Goal: Task Accomplishment & Management: Use online tool/utility

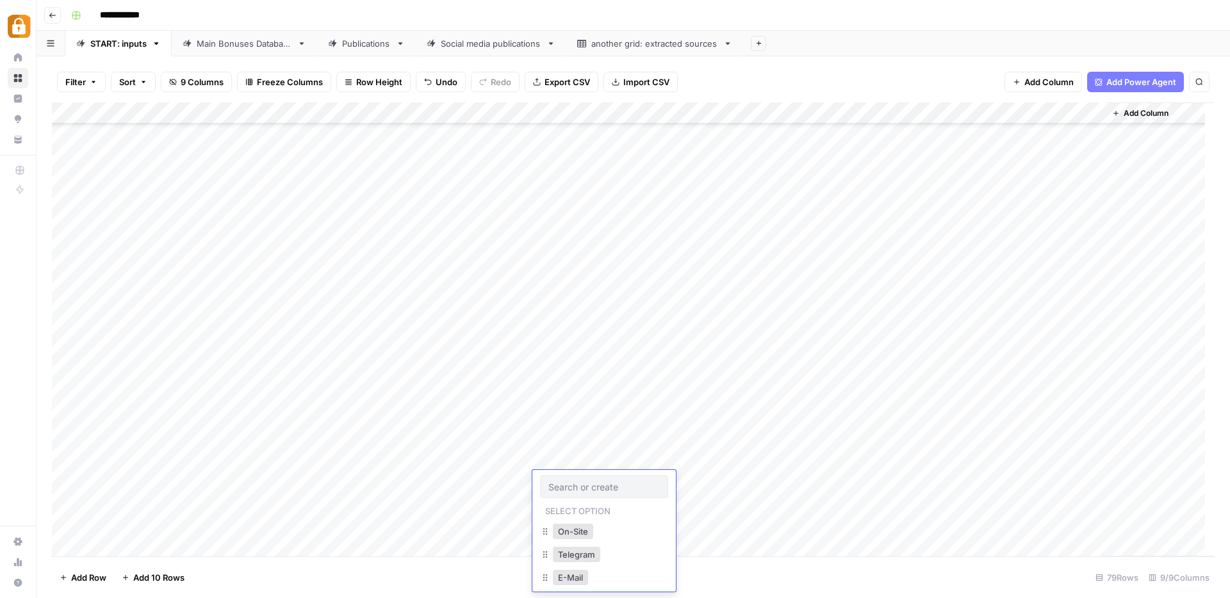
scroll to position [1309, 0]
click at [577, 352] on div "Add Column" at bounding box center [633, 329] width 1163 height 454
click at [602, 525] on div "Add Column" at bounding box center [633, 329] width 1163 height 454
click at [974, 525] on div "Add Column" at bounding box center [633, 329] width 1163 height 454
click at [262, 47] on div "Main Bonuses Database" at bounding box center [244, 43] width 95 height 13
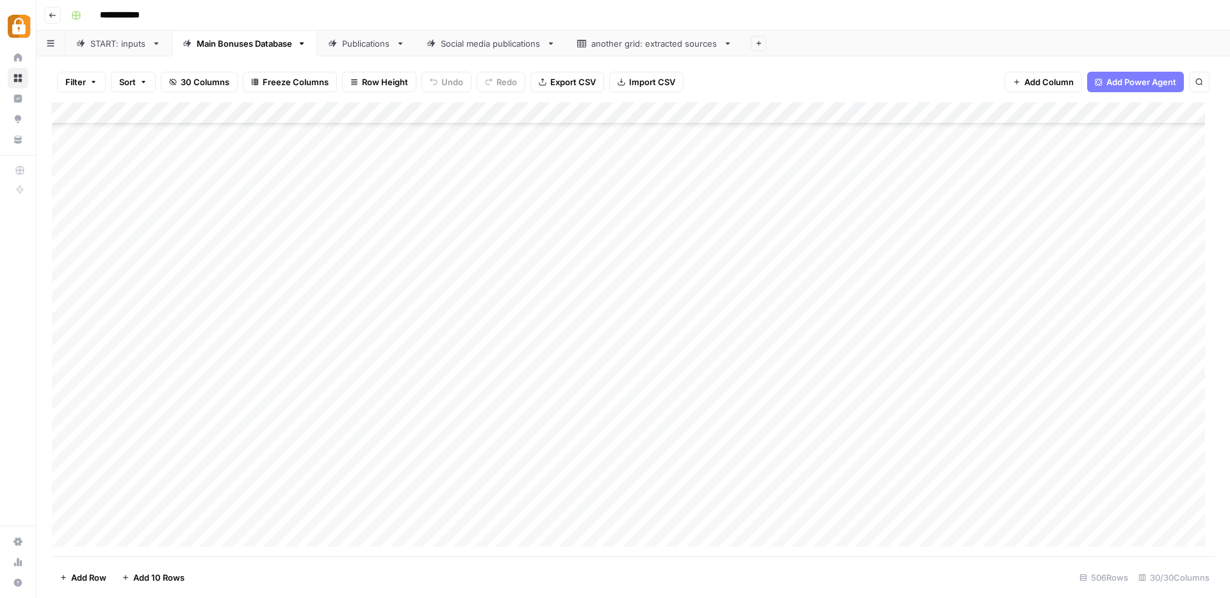
scroll to position [10618, 0]
click at [312, 409] on div "Add Column" at bounding box center [633, 329] width 1163 height 454
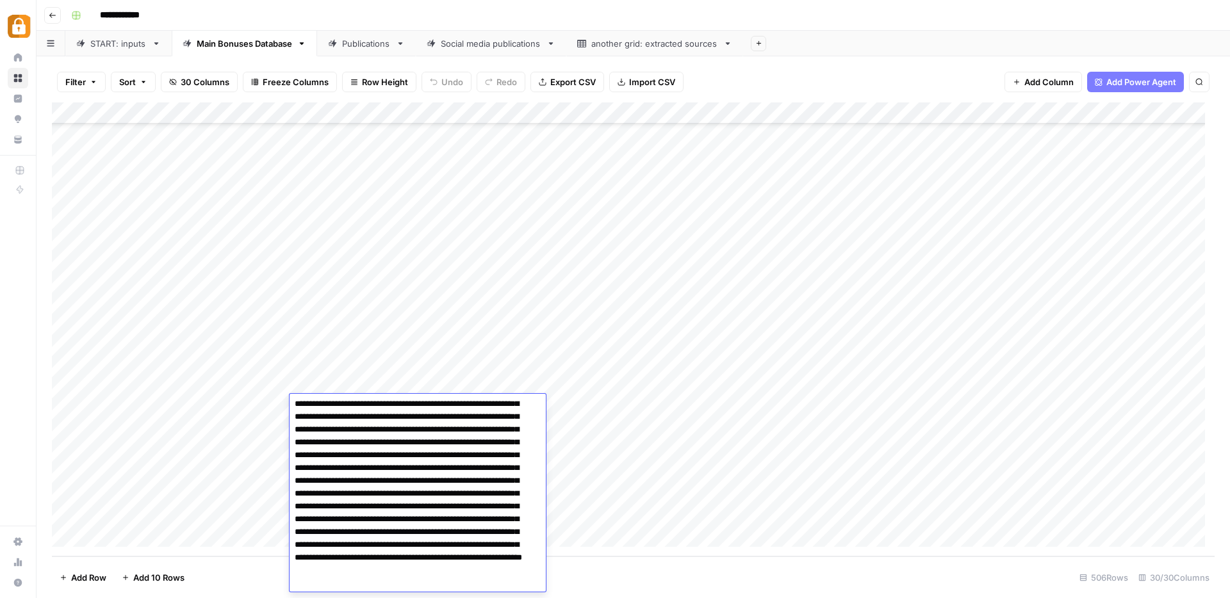
scroll to position [0, 0]
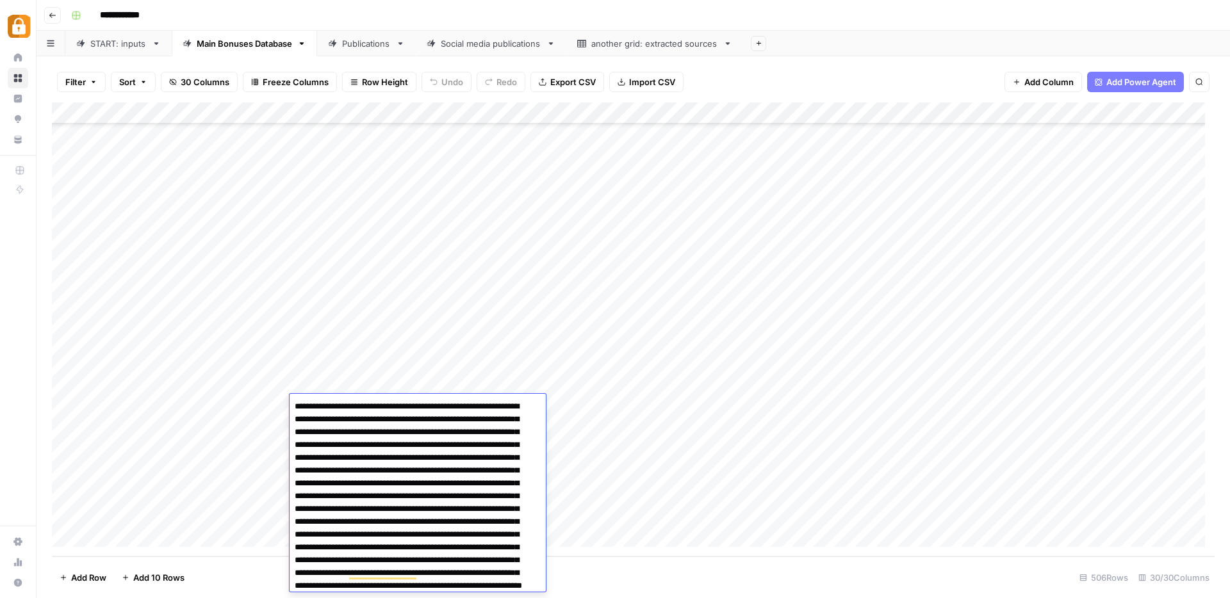
click at [498, 336] on div "Add Column" at bounding box center [633, 329] width 1163 height 454
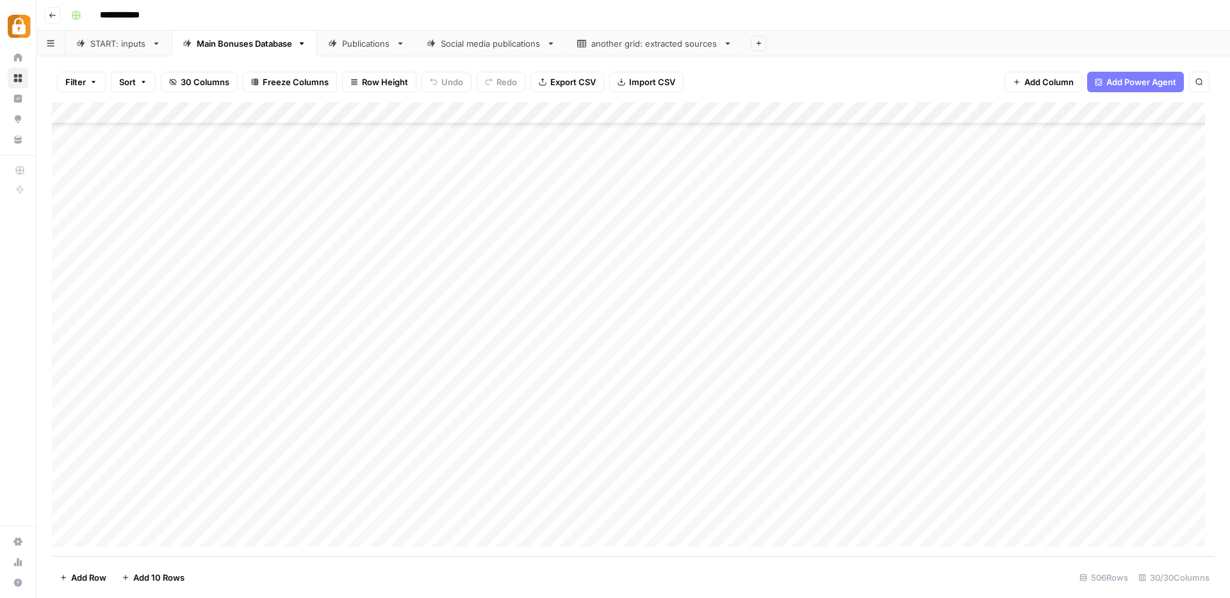
click at [537, 436] on div "Add Column" at bounding box center [633, 329] width 1163 height 454
click at [329, 281] on div "Add Column" at bounding box center [633, 329] width 1163 height 454
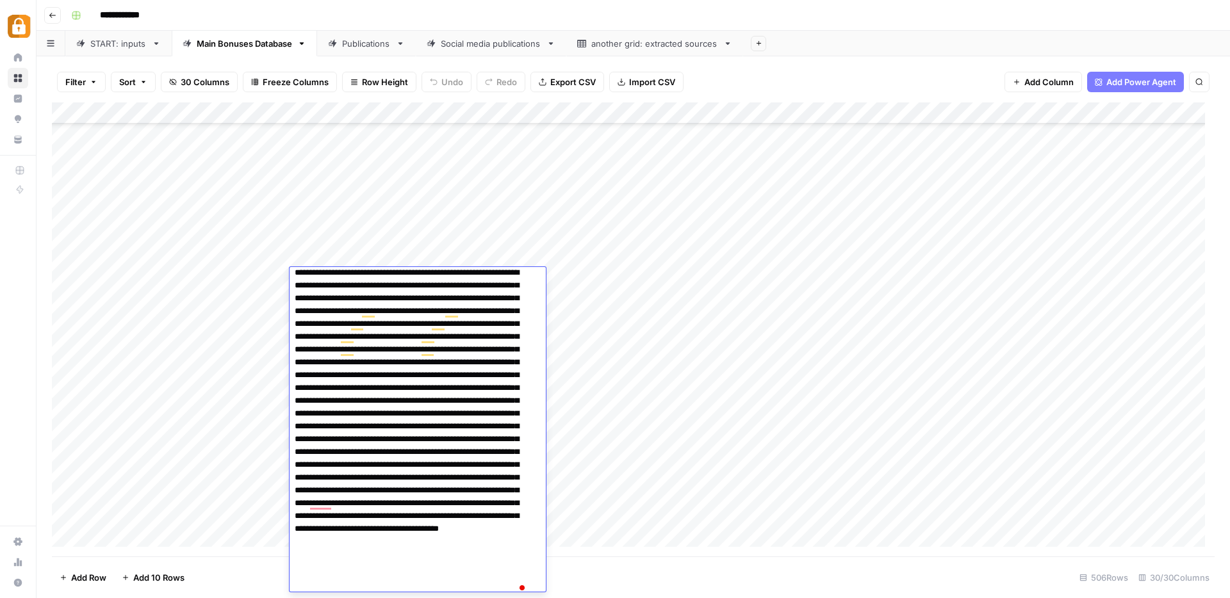
scroll to position [0, 0]
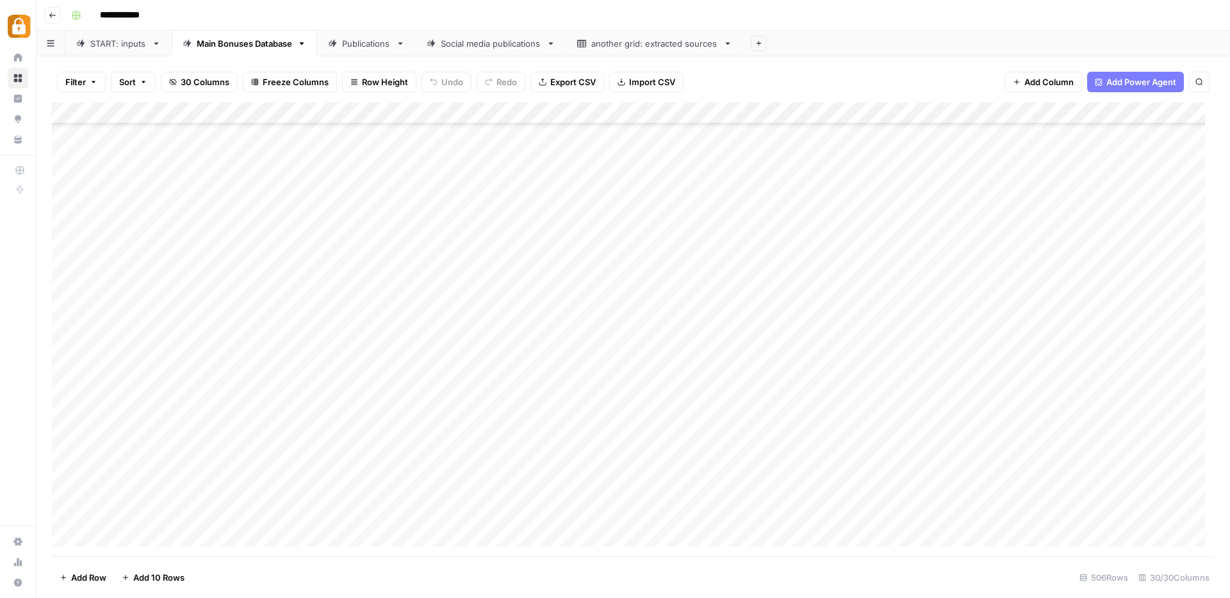
click at [609, 274] on div "Add Column" at bounding box center [633, 329] width 1163 height 454
